Goal: Transaction & Acquisition: Purchase product/service

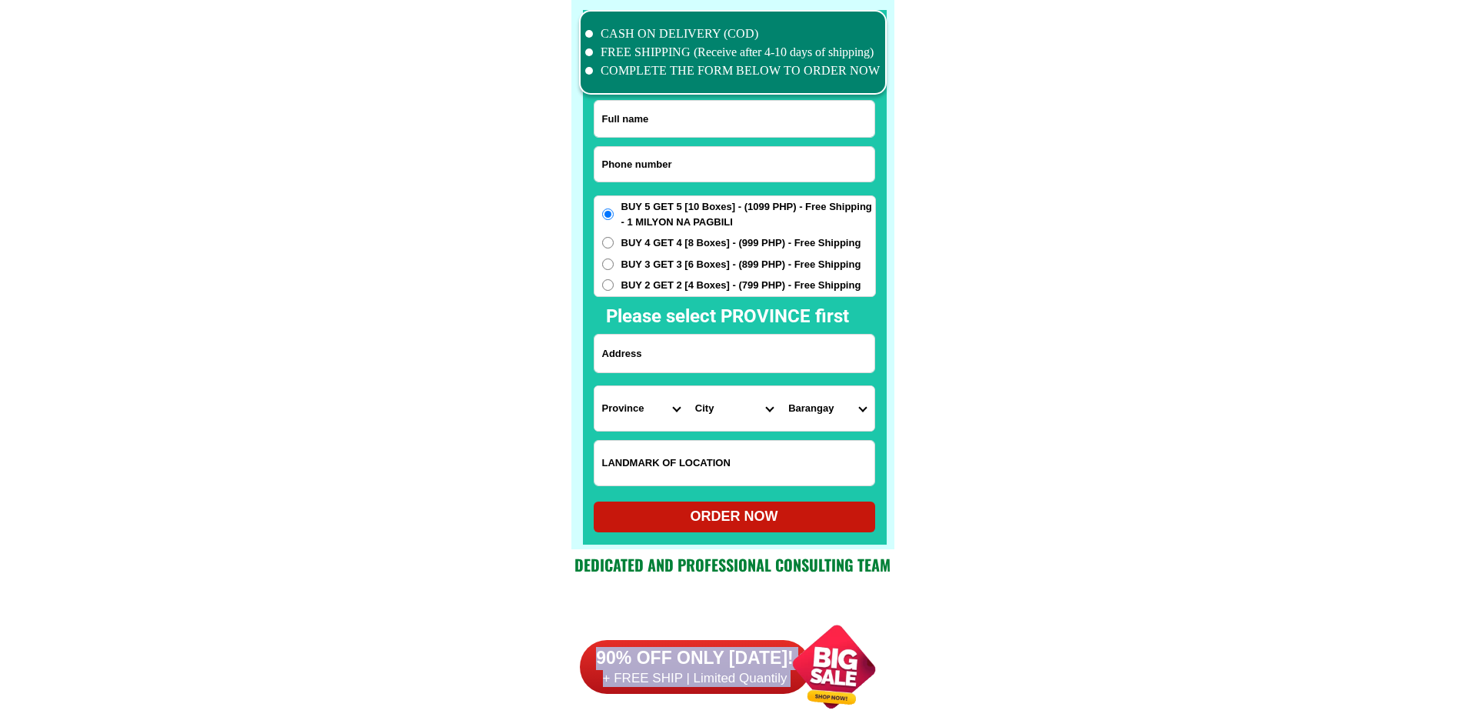
scroll to position [11954, 0]
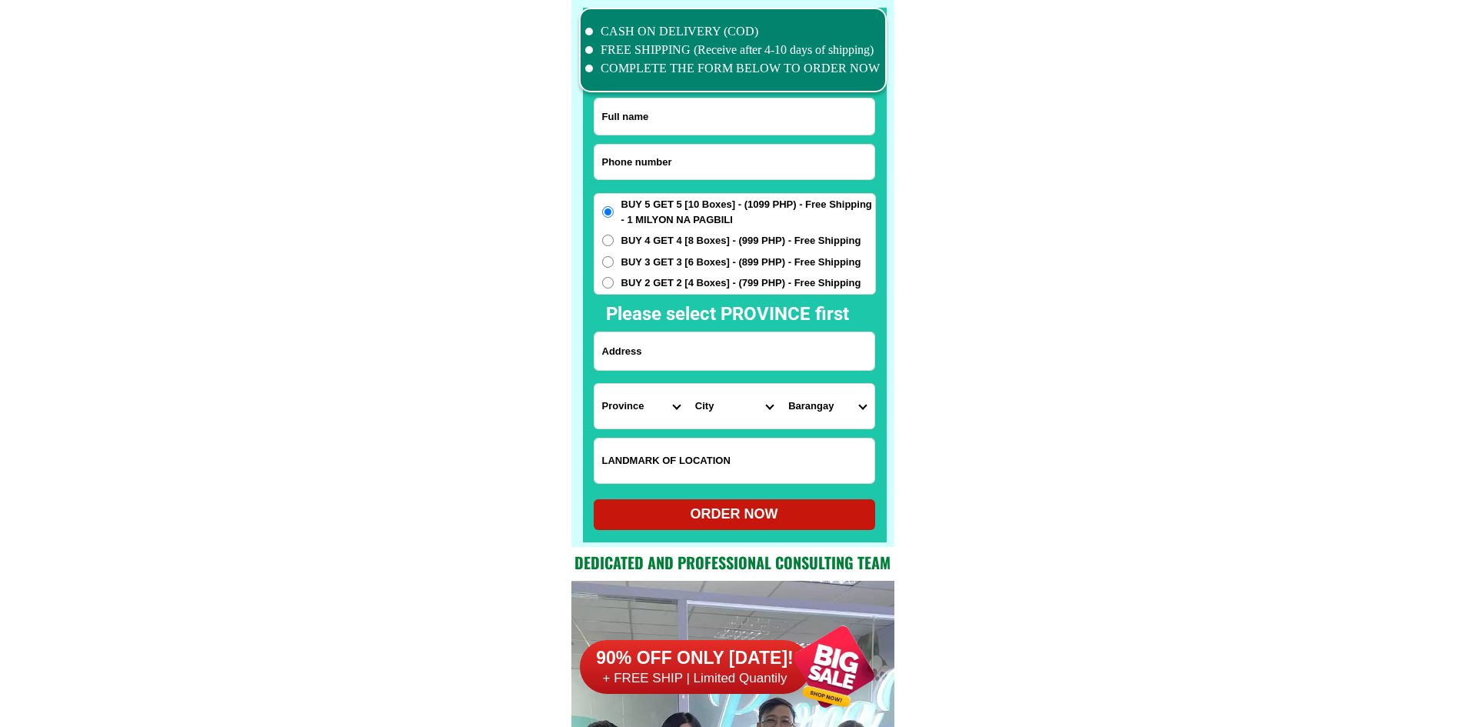
click at [665, 141] on form "ORDER NOW Province [GEOGRAPHIC_DATA] [GEOGRAPHIC_DATA][PERSON_NAME][GEOGRAPHIC_…" at bounding box center [735, 314] width 282 height 432
click at [667, 145] on input "Input phone_number" at bounding box center [734, 162] width 280 height 35
paste input "09326111675"
type input "09326111675"
click at [717, 105] on input "Input full_name" at bounding box center [734, 116] width 280 height 36
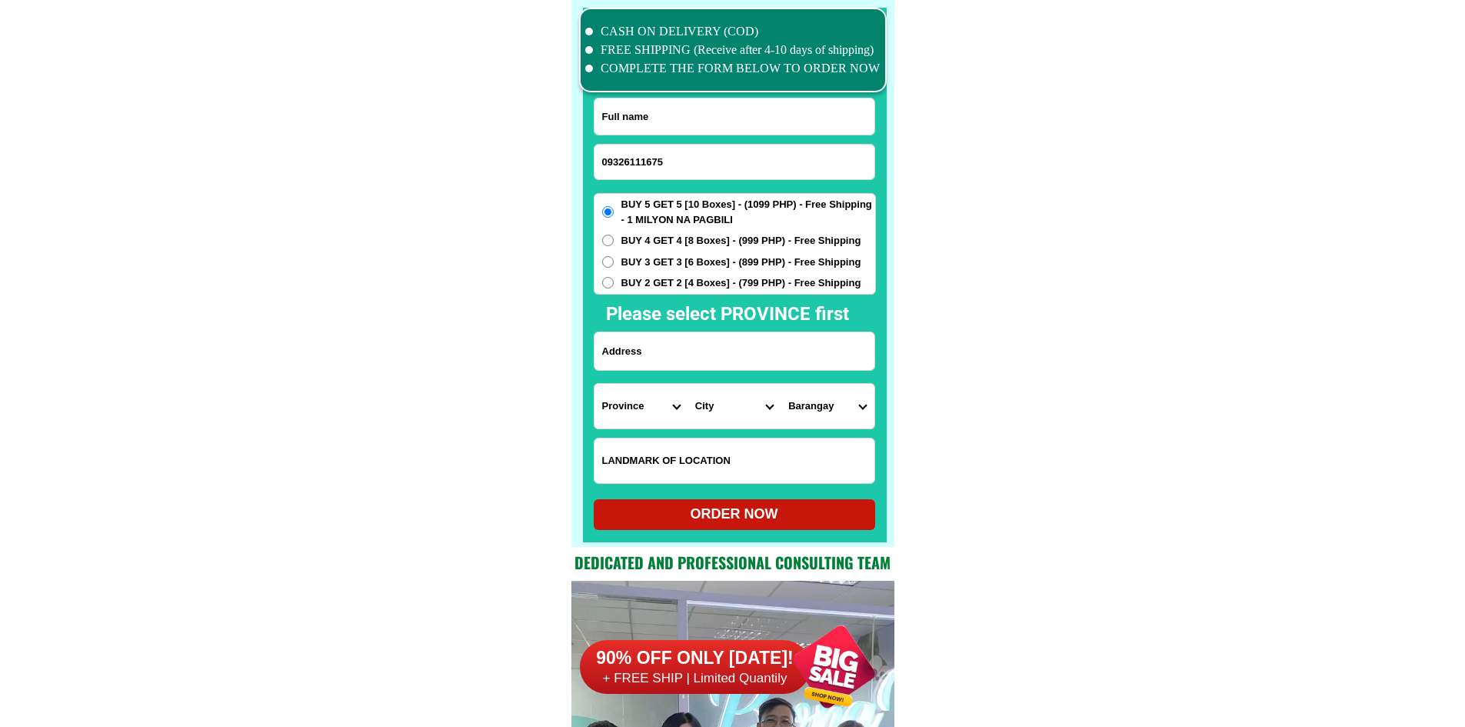
paste input "[PERSON_NAME]"
type input "[PERSON_NAME]"
click at [680, 350] on input "Input address" at bounding box center [734, 351] width 280 height 38
paste input "LTO brgy punao [GEOGRAPHIC_DATA][PERSON_NAME], [GEOGRAPHIC_DATA]. Occ."
type input "LTO brgy punao [GEOGRAPHIC_DATA][PERSON_NAME], [GEOGRAPHIC_DATA]. Occ."
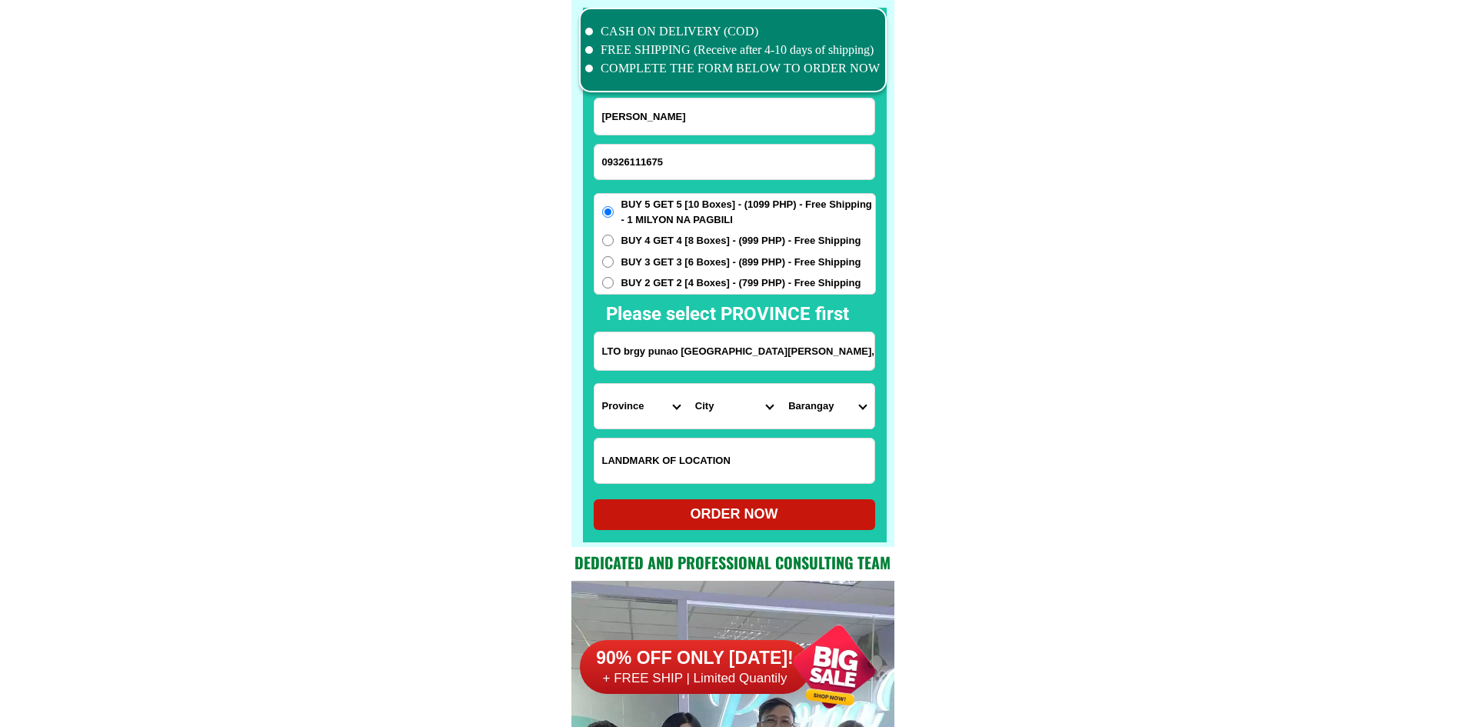
drag, startPoint x: 1376, startPoint y: 478, endPoint x: 1275, endPoint y: 509, distance: 106.3
click at [647, 399] on select "Province [GEOGRAPHIC_DATA] [GEOGRAPHIC_DATA][PERSON_NAME][GEOGRAPHIC_DATA][GEOG…" at bounding box center [640, 406] width 93 height 45
select select "63_396"
click at [594, 384] on select "Province [GEOGRAPHIC_DATA] [GEOGRAPHIC_DATA][PERSON_NAME][GEOGRAPHIC_DATA][GEOG…" at bounding box center [640, 406] width 93 height 45
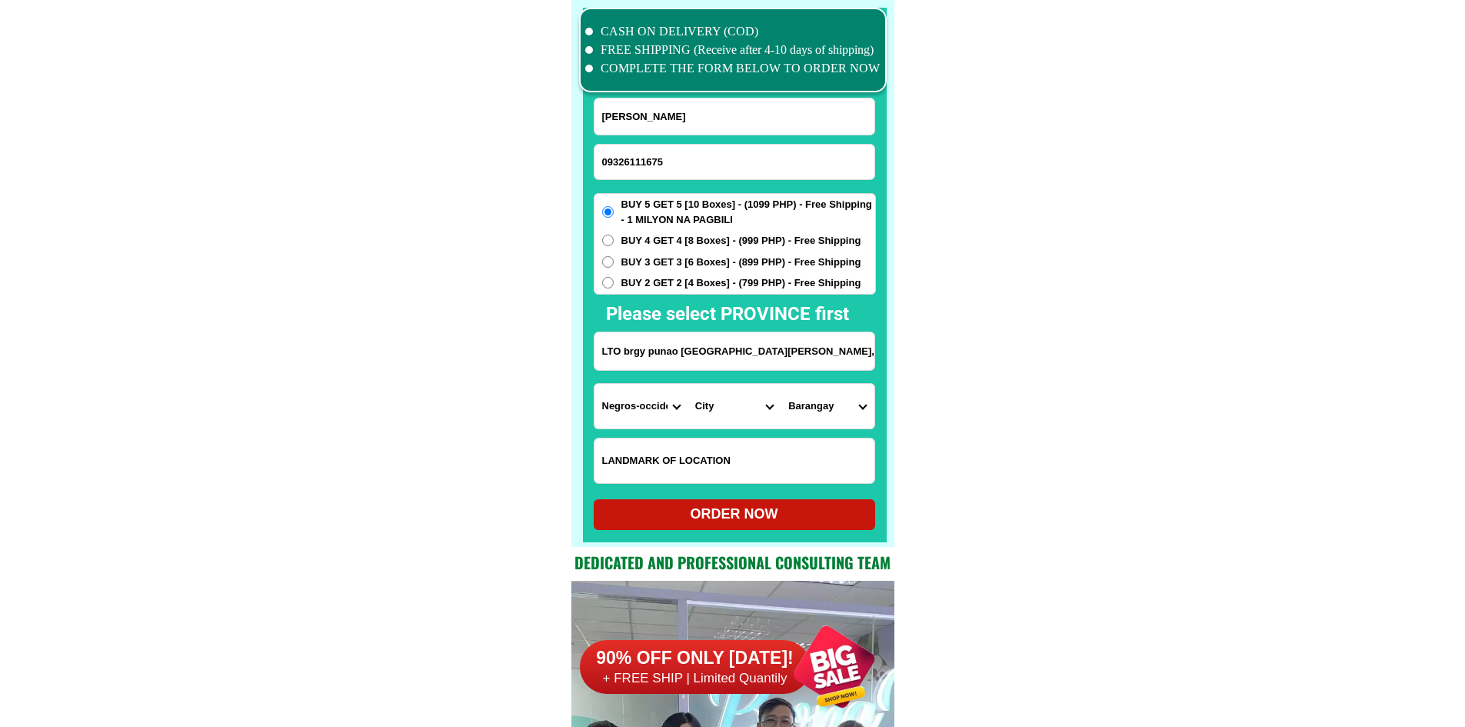
click at [733, 419] on select "City [GEOGRAPHIC_DATA]-city [GEOGRAPHIC_DATA]-city [GEOGRAPHIC_DATA][PERSON_NAM…" at bounding box center [733, 406] width 93 height 45
select select "63_3963830"
click at [687, 384] on select "City [GEOGRAPHIC_DATA]-city [GEOGRAPHIC_DATA]-city [GEOGRAPHIC_DATA][PERSON_NAM…" at bounding box center [733, 406] width 93 height 45
click at [844, 411] on select "[GEOGRAPHIC_DATA] (pob.) [GEOGRAPHIC_DATA] (pob.) [GEOGRAPHIC_DATA] (pob.) [GEO…" at bounding box center [826, 406] width 93 height 45
select select "63_396383054894"
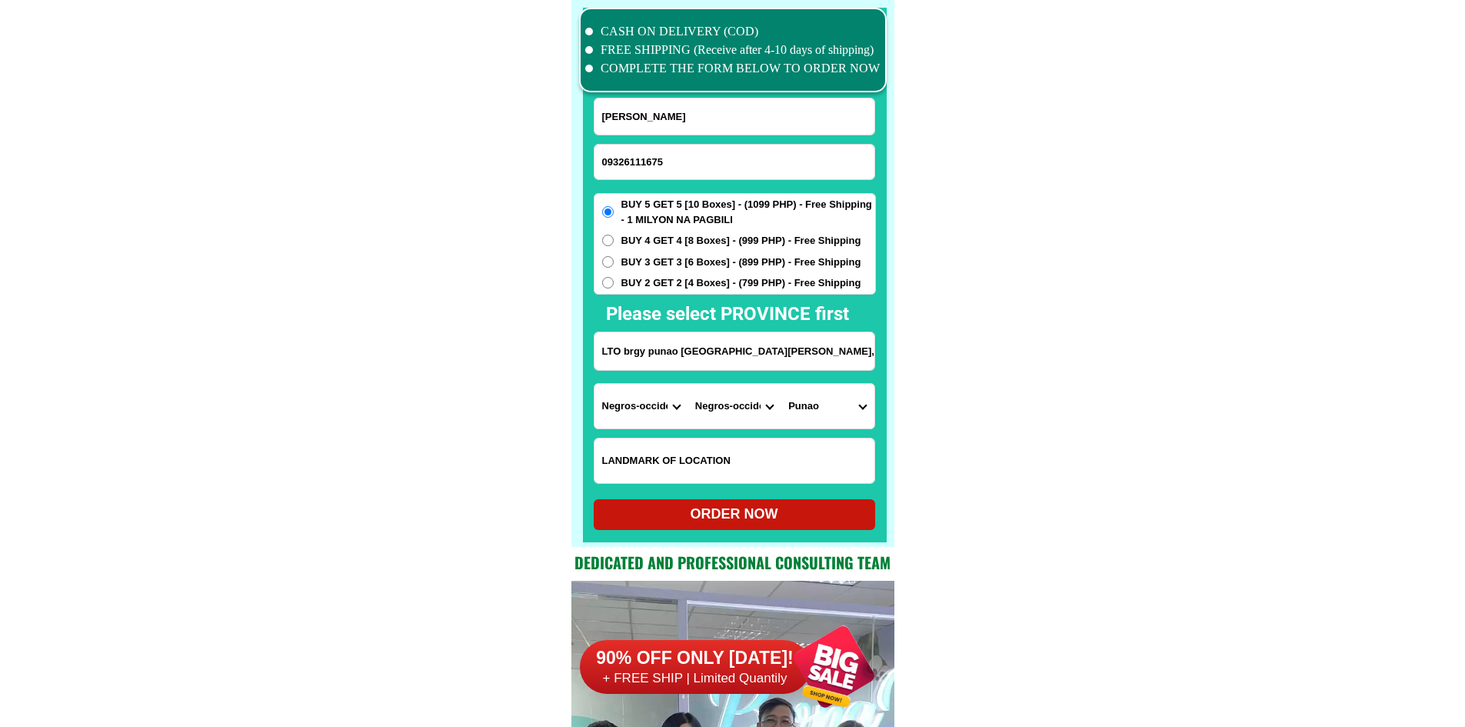
click at [752, 511] on div "ORDER NOW" at bounding box center [734, 514] width 281 height 21
radio input "true"
